Goal: Task Accomplishment & Management: Use online tool/utility

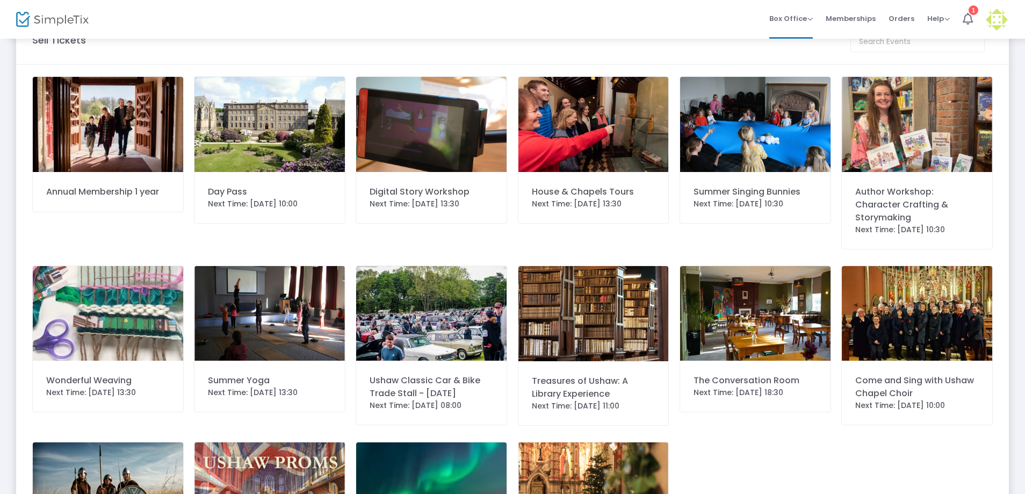
scroll to position [54, 0]
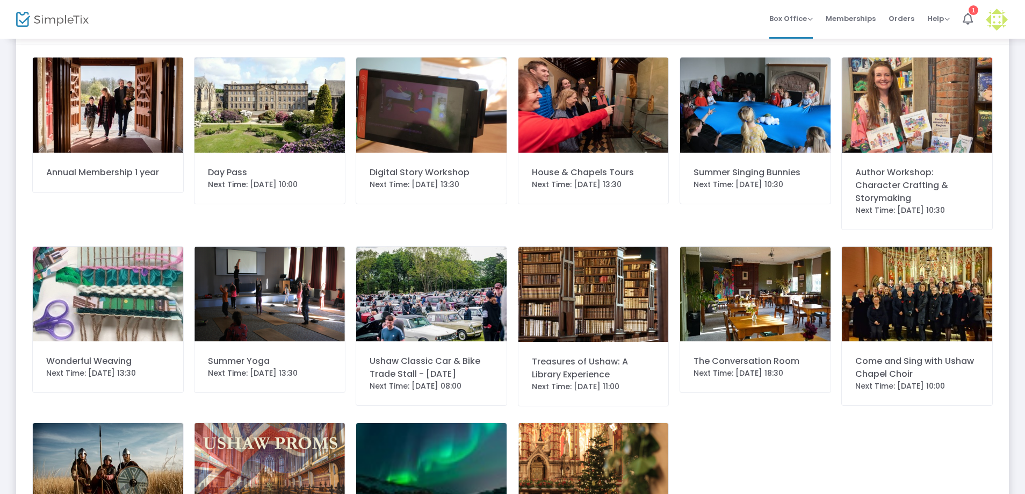
click at [786, 126] on img at bounding box center [755, 105] width 150 height 95
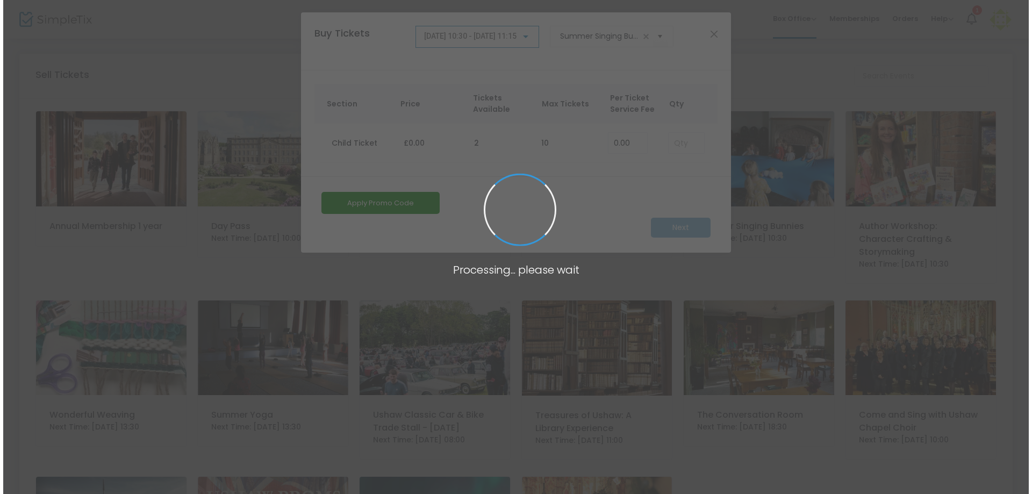
scroll to position [0, 0]
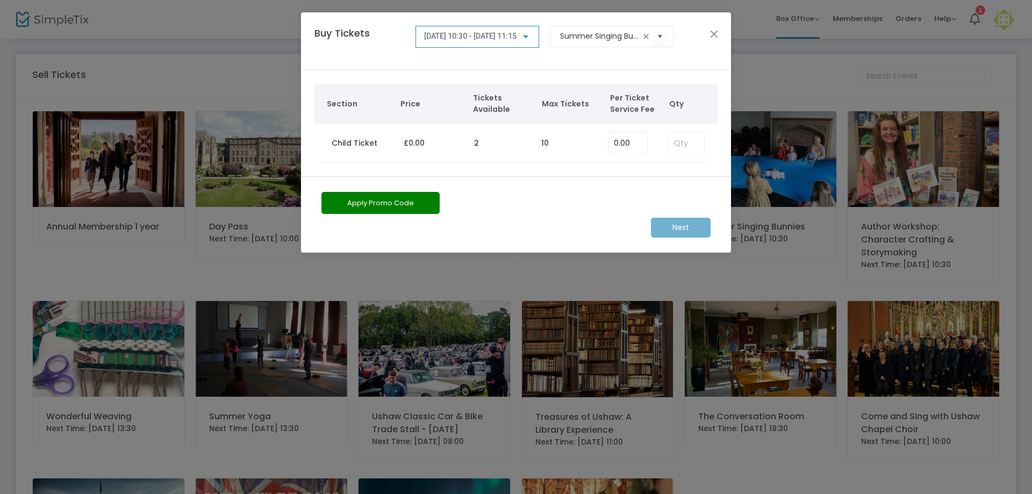
click at [836, 19] on ngb-modal-window "Buy Tickets [DATE] 10:30 - [DATE] 11:15 Summer Singing Bunnies Section Price Ti…" at bounding box center [516, 247] width 1032 height 494
click at [811, 21] on ngb-modal-window "Buy Tickets [DATE] 10:30 - [DATE] 11:15 Summer Singing Bunnies Section Price Ti…" at bounding box center [516, 247] width 1032 height 494
click at [725, 31] on div "Buy Tickets [DATE] 10:30 - [DATE] 11:15 Summer Singing Bunnies" at bounding box center [516, 41] width 430 height 58
click at [720, 32] on button "Close" at bounding box center [714, 34] width 14 height 14
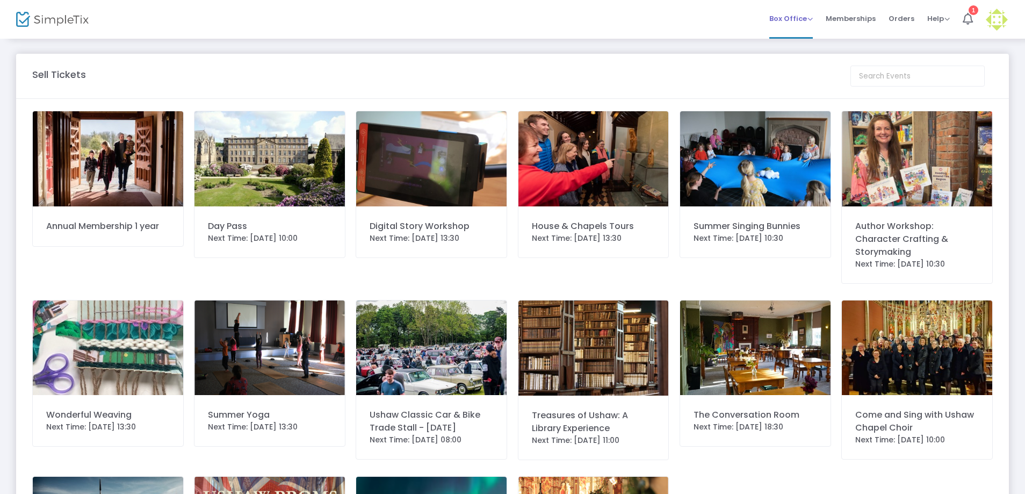
click at [811, 24] on span "Box Office Sell Tickets Bookings Sell Season Pass" at bounding box center [792, 18] width 44 height 27
click at [812, 17] on span "Box Office" at bounding box center [792, 18] width 44 height 10
click at [799, 60] on li "Bookings" at bounding box center [808, 57] width 77 height 21
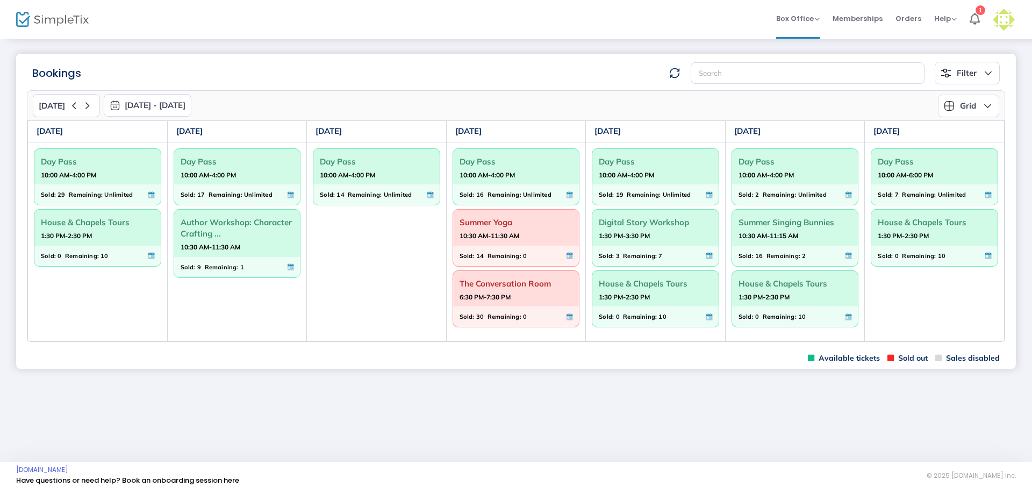
click at [668, 229] on span "Digital Story Workshop" at bounding box center [655, 222] width 113 height 17
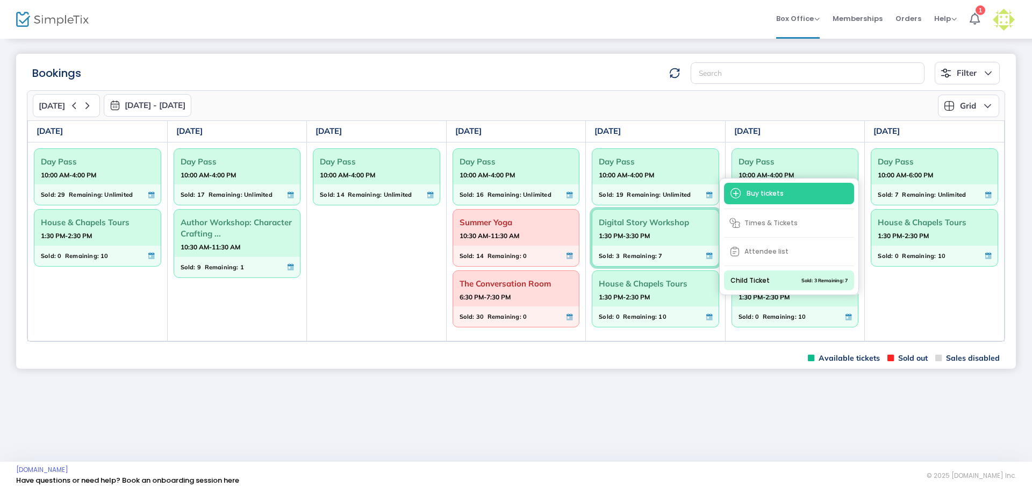
click at [768, 252] on span "Attendee list" at bounding box center [789, 251] width 130 height 19
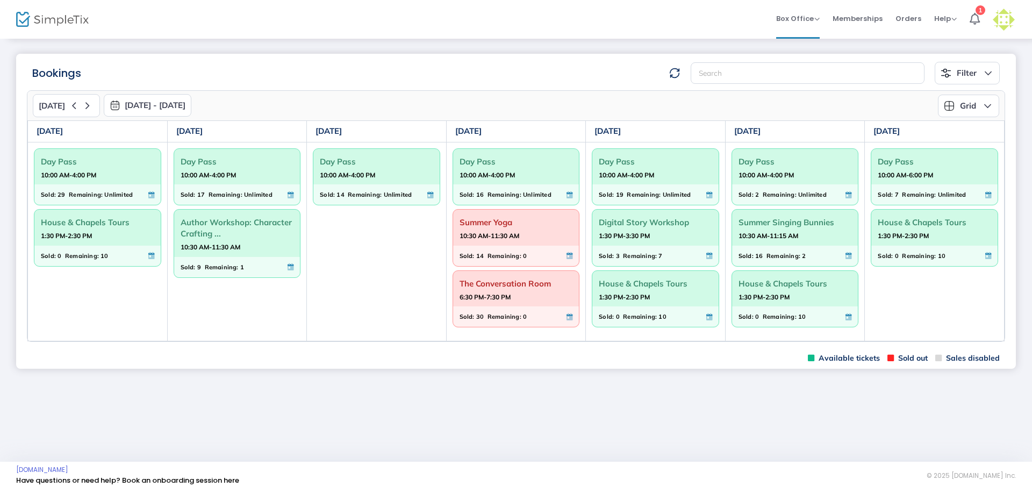
click at [635, 254] on span "Remaining:" at bounding box center [640, 256] width 34 height 12
